Goal: Information Seeking & Learning: Find contact information

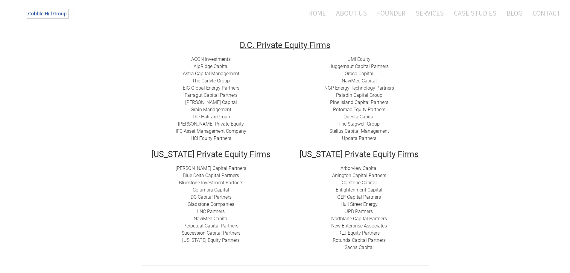
scroll to position [97, 0]
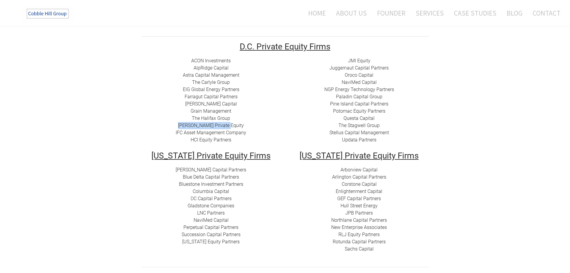
drag, startPoint x: 183, startPoint y: 125, endPoint x: 238, endPoint y: 124, distance: 54.5
click at [238, 124] on div "ACON Investments ​ AlpRidge Capital ​Astra Capital Management ​​ The Carlyle Gr…" at bounding box center [211, 100] width 139 height 86
copy link "[PERSON_NAME] Private Equity​"
drag, startPoint x: 174, startPoint y: 131, endPoint x: 207, endPoint y: 137, distance: 34.0
click at [242, 133] on div "ACON Investments ​ AlpRidge Capital ​Astra Capital Management ​​ The Carlyle Gr…" at bounding box center [211, 100] width 139 height 86
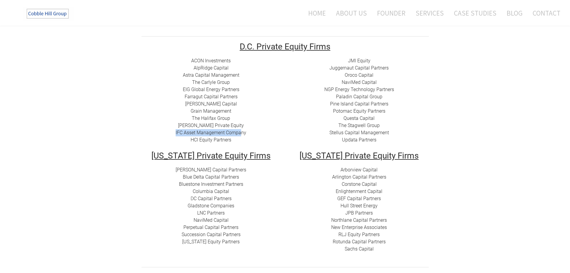
copy link "IFC Asset Management Compa"
drag, startPoint x: 344, startPoint y: 60, endPoint x: 377, endPoint y: 60, distance: 33.5
click at [377, 60] on div "JMI Equity Juggernaut Capital Partners Oroco Capital NaviMed Capital NGP Energy…" at bounding box center [359, 100] width 139 height 86
copy link "JMI Equity"
drag, startPoint x: 393, startPoint y: 67, endPoint x: 310, endPoint y: 66, distance: 82.7
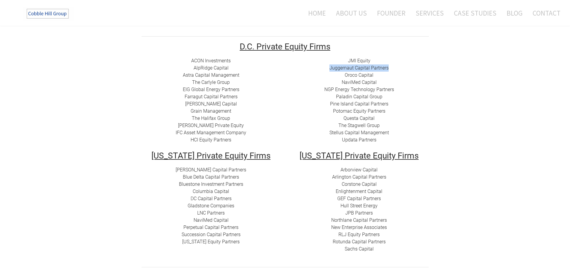
click at [311, 67] on div "JMI Equity Juggernaut Capital Partners Oroco Capital NaviMed Capital NGP Energy…" at bounding box center [359, 100] width 139 height 86
copy link "Juggernaut Capital Partners"
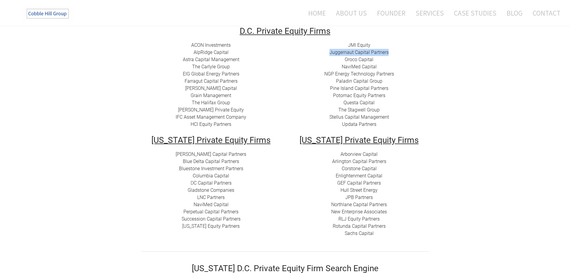
scroll to position [127, 0]
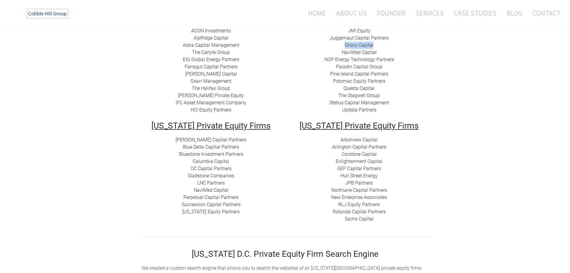
drag, startPoint x: 342, startPoint y: 42, endPoint x: 373, endPoint y: 45, distance: 30.9
click at [373, 45] on div "JMI Equity Juggernaut Capital Partners Oroco Capital NaviMed Capital NGP Energy…" at bounding box center [359, 70] width 139 height 86
copy link "Oroco Capital"
drag, startPoint x: 339, startPoint y: 52, endPoint x: 379, endPoint y: 54, distance: 40.2
click at [379, 54] on div "JMI Equity Juggernaut Capital Partners Oroco Capital NaviMed Capital NGP Energy…" at bounding box center [359, 70] width 139 height 86
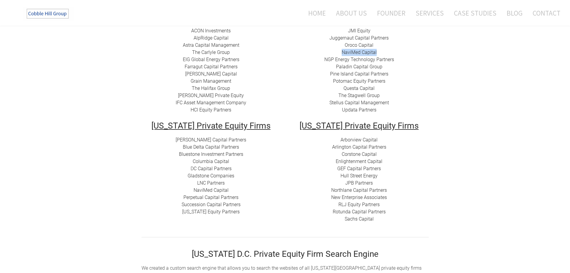
copy link "NaviMed Capital"
drag, startPoint x: 323, startPoint y: 59, endPoint x: 313, endPoint y: 30, distance: 30.7
click at [394, 60] on div "JMI Equity Juggernaut Capital Partners Oroco Capital NaviMed Capital NGP Energy…" at bounding box center [359, 70] width 139 height 86
copy link "NGP Energy Technology Partners"
drag, startPoint x: 334, startPoint y: 67, endPoint x: 388, endPoint y: 68, distance: 53.6
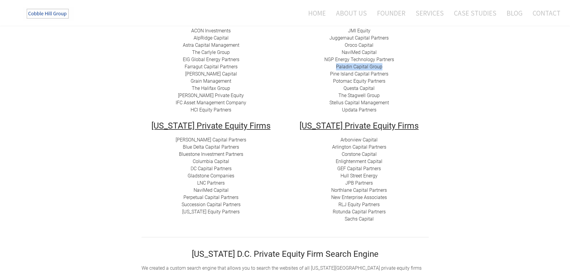
click at [388, 68] on div "JMI Equity Juggernaut Capital Partners Oroco Capital NaviMed Capital NGP Energy…" at bounding box center [359, 70] width 139 height 86
copy link "Paladin Capital Group"
click at [353, 66] on link "Paladin Capital Group" at bounding box center [359, 67] width 46 height 6
drag, startPoint x: 400, startPoint y: 76, endPoint x: 324, endPoint y: 72, distance: 76.2
click at [324, 72] on div "JMI Equity Juggernaut Capital Partners Oroco Capital NaviMed Capital NGP Energy…" at bounding box center [359, 70] width 139 height 86
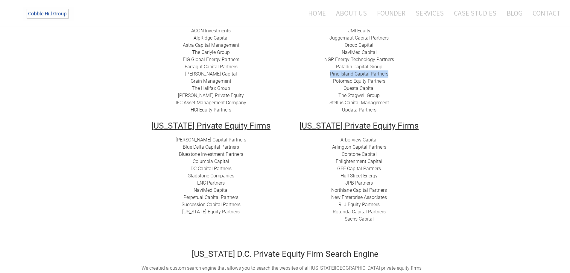
copy link "Pine Island Capital Partners"
click at [354, 73] on link "Pine Island Capital Partners" at bounding box center [359, 74] width 58 height 6
click at [358, 80] on link "​Potomac Equity Partners" at bounding box center [359, 81] width 52 height 6
click at [356, 89] on link "Questa Capital" at bounding box center [359, 88] width 31 height 6
click at [359, 94] on link "The Stagwell Group" at bounding box center [359, 96] width 41 height 6
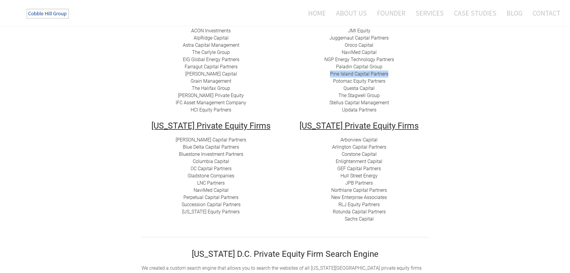
click at [357, 103] on link "Stellus Capital Management" at bounding box center [360, 103] width 60 height 6
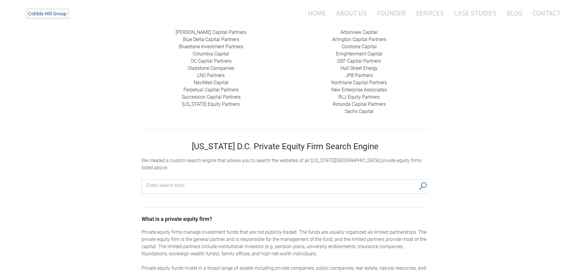
scroll to position [187, 0]
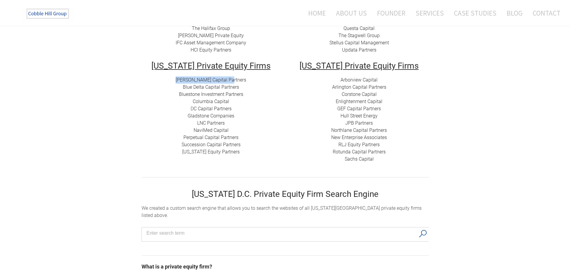
drag, startPoint x: 249, startPoint y: 79, endPoint x: 181, endPoint y: 78, distance: 68.0
click at [181, 78] on div "[PERSON_NAME] Capital Partners Blue Delta Capital Partners ​Bluestone Investmen…" at bounding box center [211, 115] width 139 height 79
copy link "[PERSON_NAME] Capital Partners"
click at [350, 80] on link "Arborview Capital" at bounding box center [359, 80] width 37 height 6
